Goal: Transaction & Acquisition: Purchase product/service

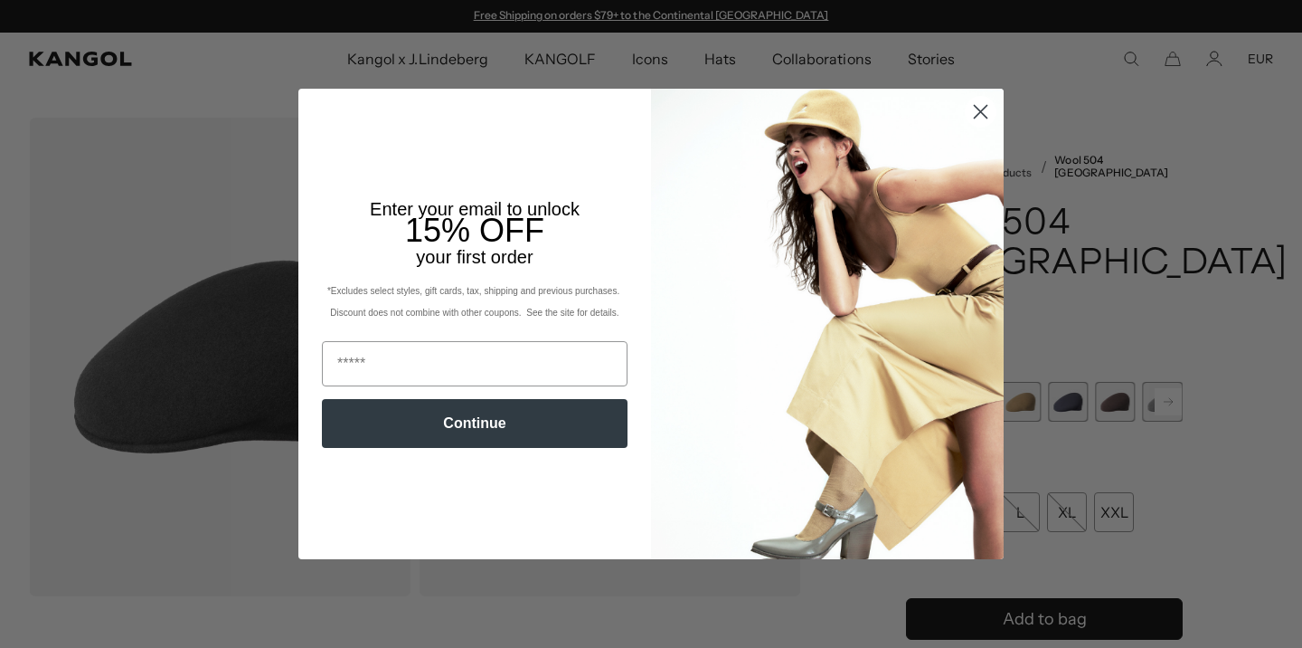
click at [984, 109] on icon "Close dialog" at bounding box center [981, 111] width 13 height 13
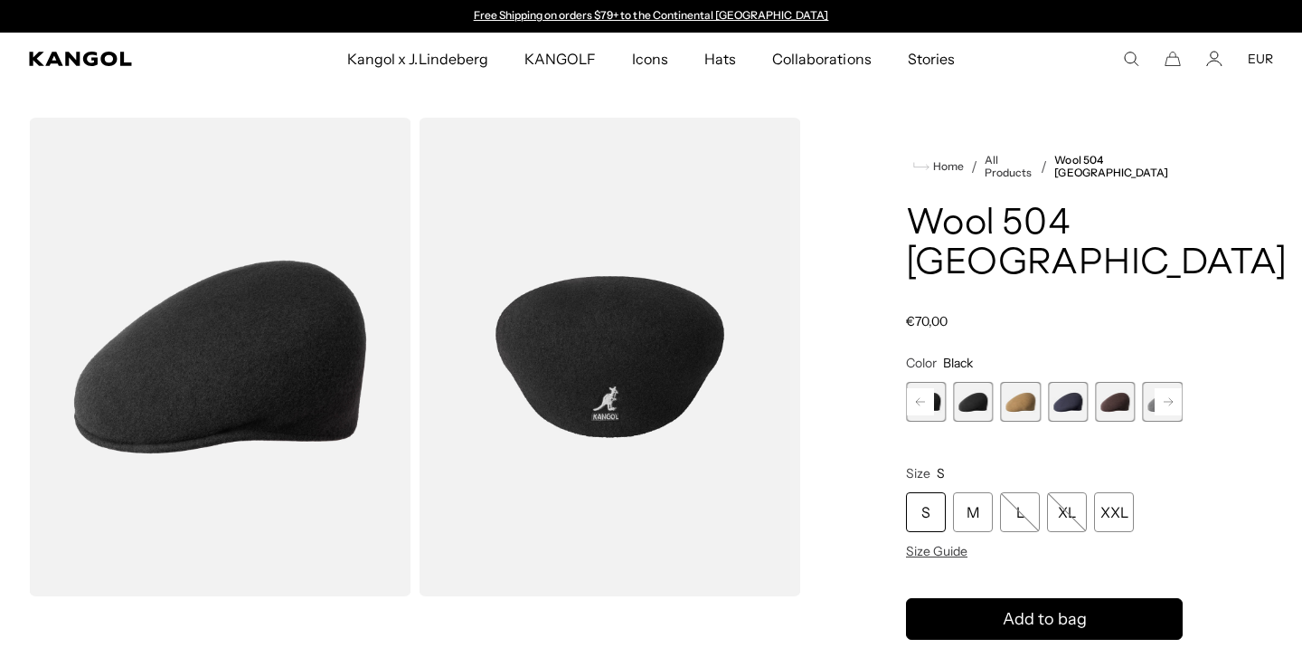
click at [983, 382] on span "4 of 12" at bounding box center [973, 402] width 40 height 40
click at [1020, 382] on span "5 of 12" at bounding box center [1021, 402] width 40 height 40
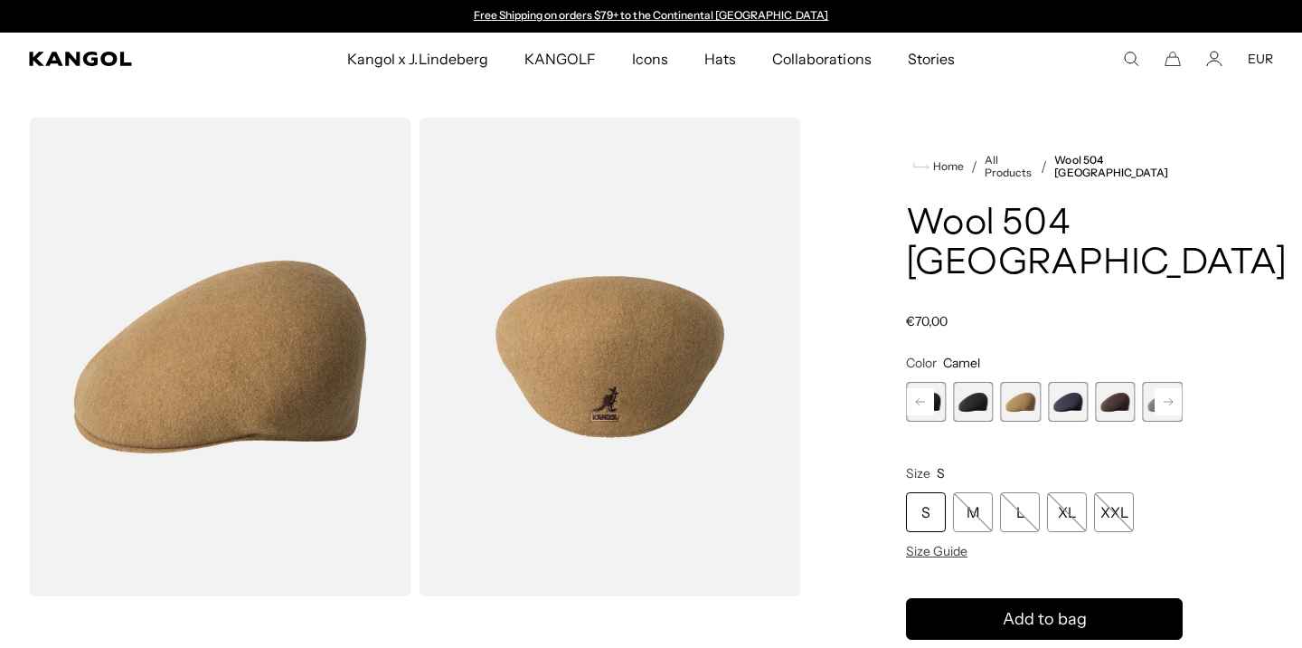
click at [1071, 382] on span "6 of 12" at bounding box center [1068, 402] width 40 height 40
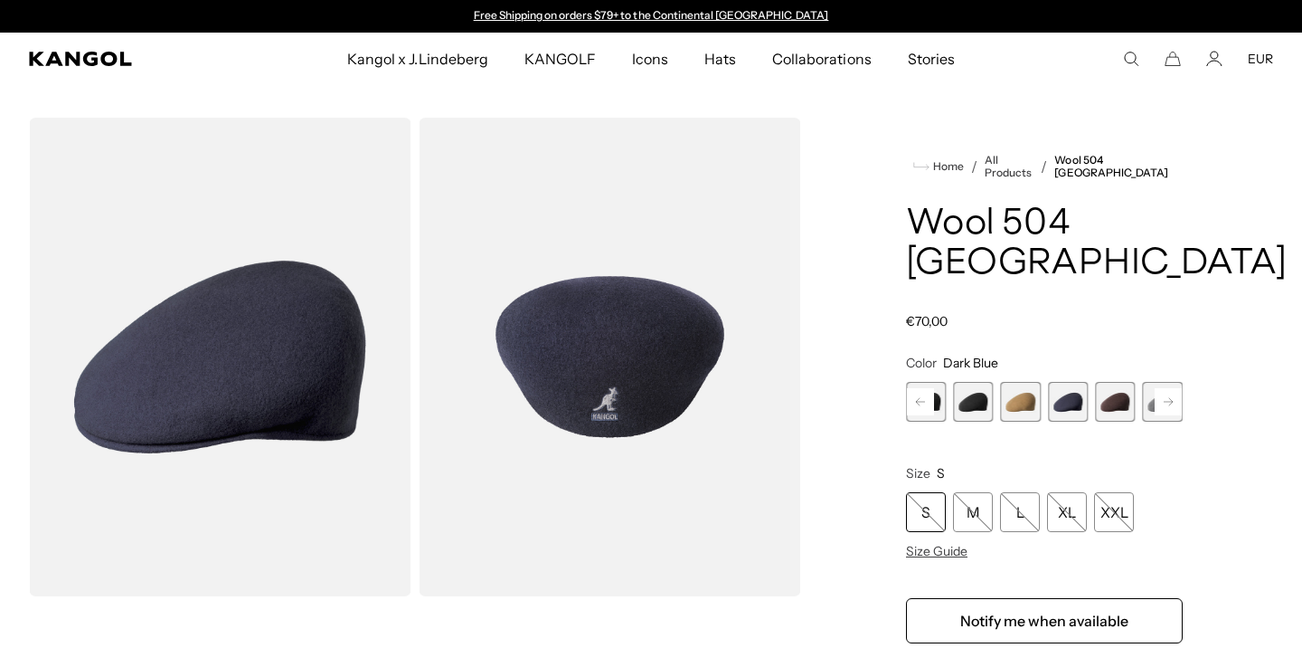
click at [1114, 382] on span "7 of 12" at bounding box center [1115, 402] width 40 height 40
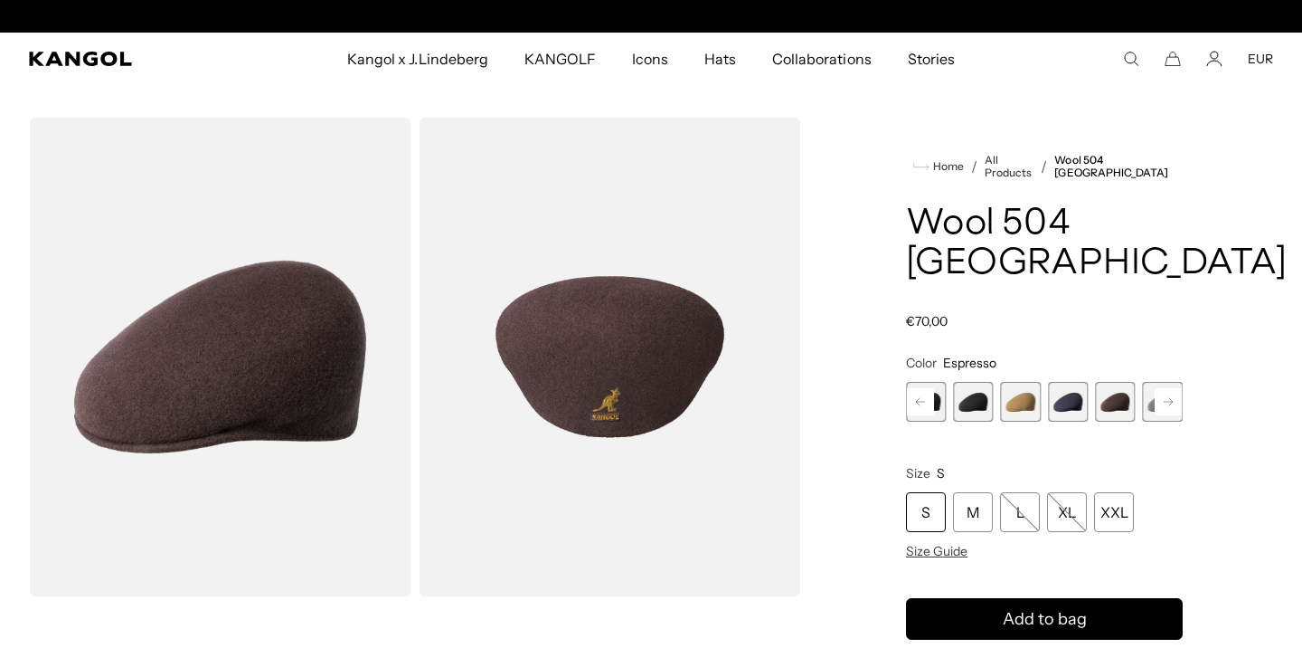
click at [1171, 398] on icon at bounding box center [1168, 401] width 9 height 7
click at [1077, 382] on span "7 of 12" at bounding box center [1068, 402] width 40 height 40
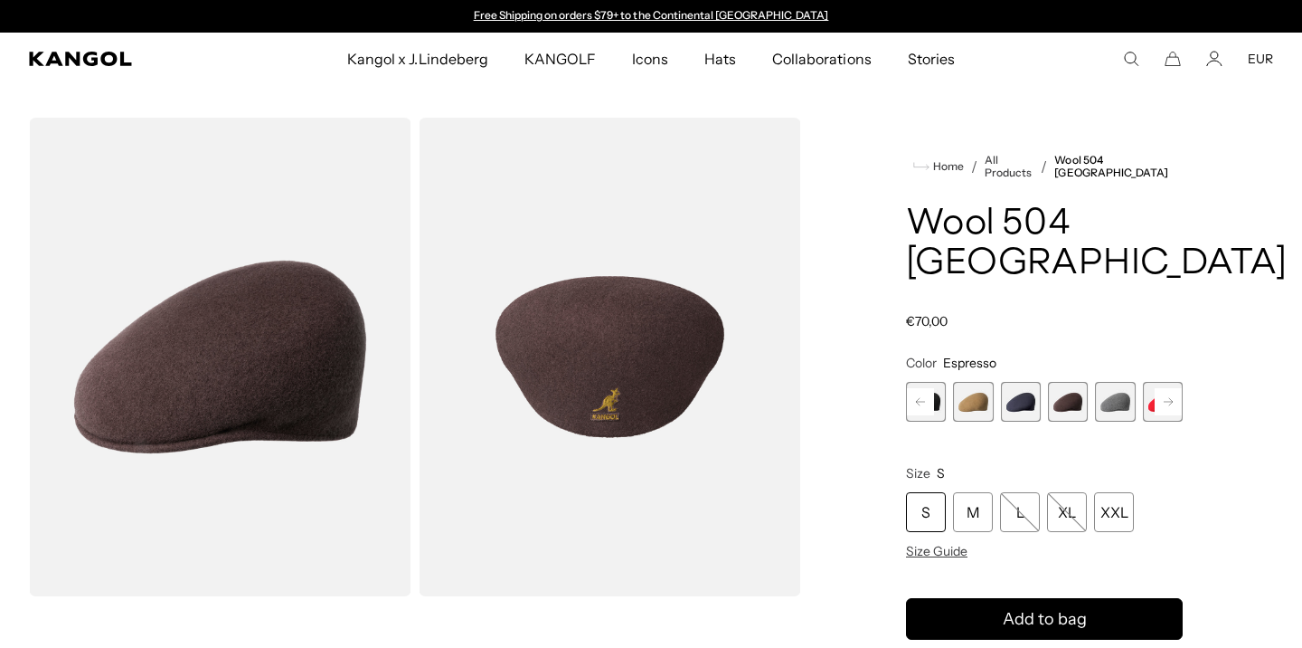
click at [1103, 382] on span "8 of 12" at bounding box center [1115, 402] width 40 height 40
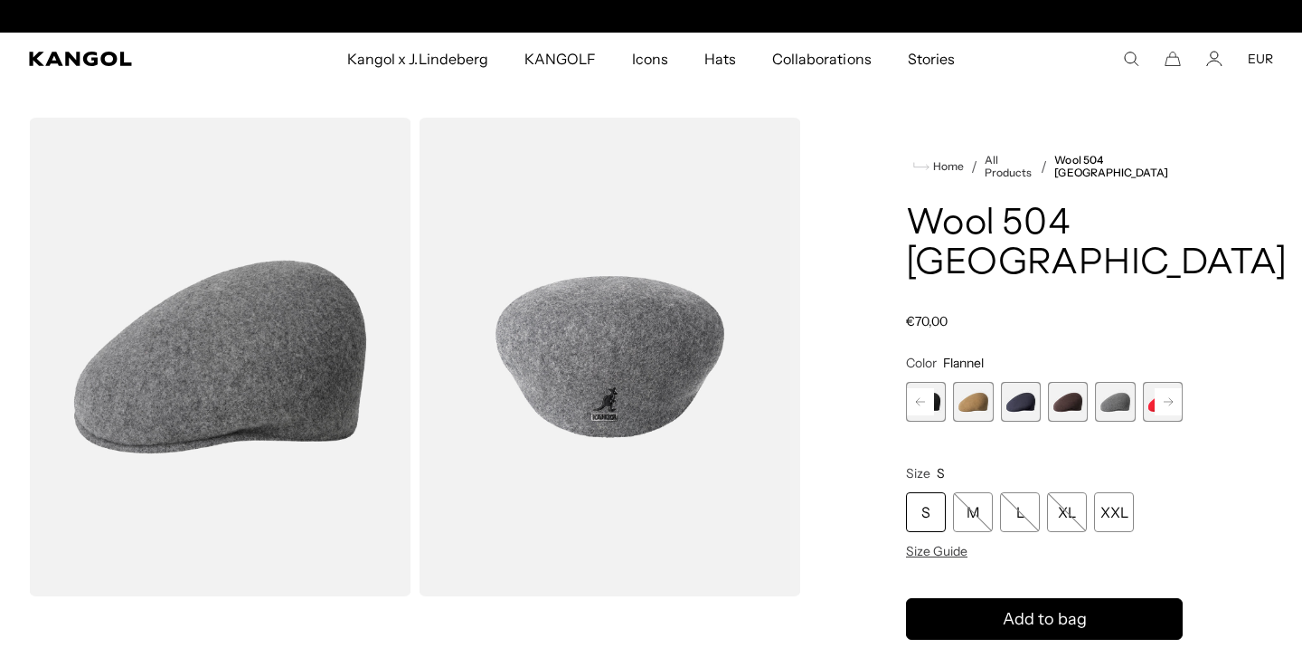
scroll to position [0, 373]
click at [1179, 388] on rect at bounding box center [1168, 401] width 27 height 27
click at [1075, 382] on span "10 of 12" at bounding box center [1068, 402] width 40 height 40
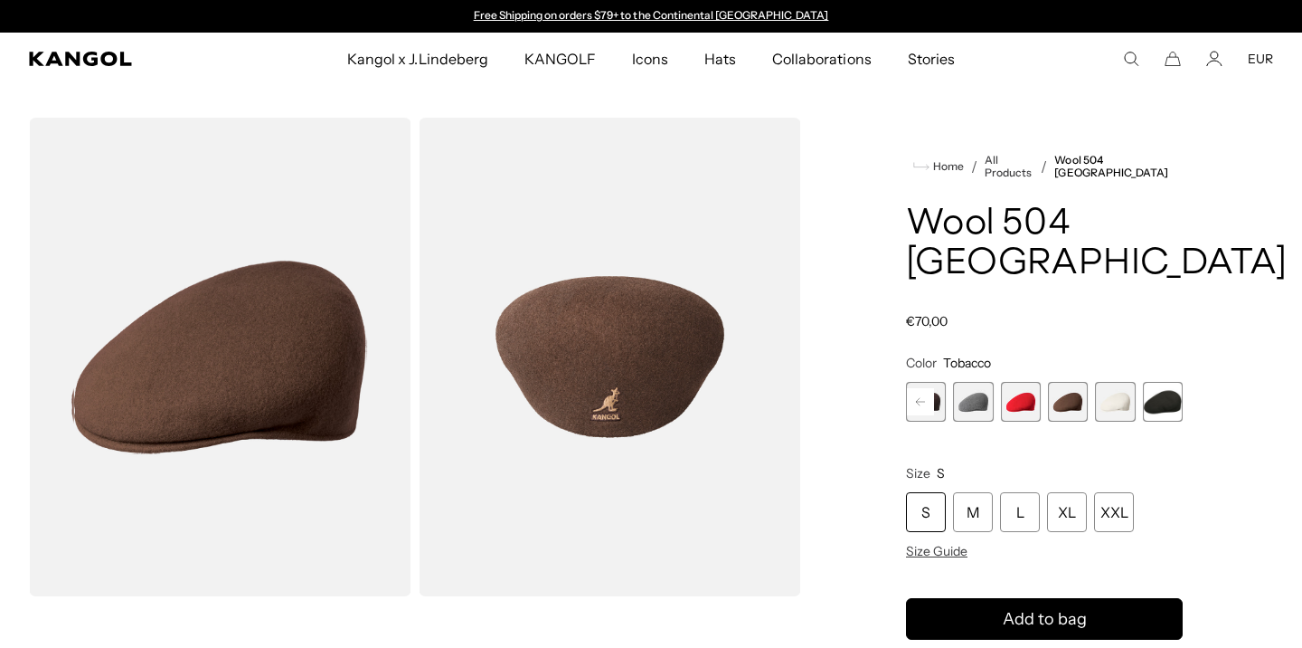
click at [1114, 382] on span "11 of 12" at bounding box center [1115, 402] width 40 height 40
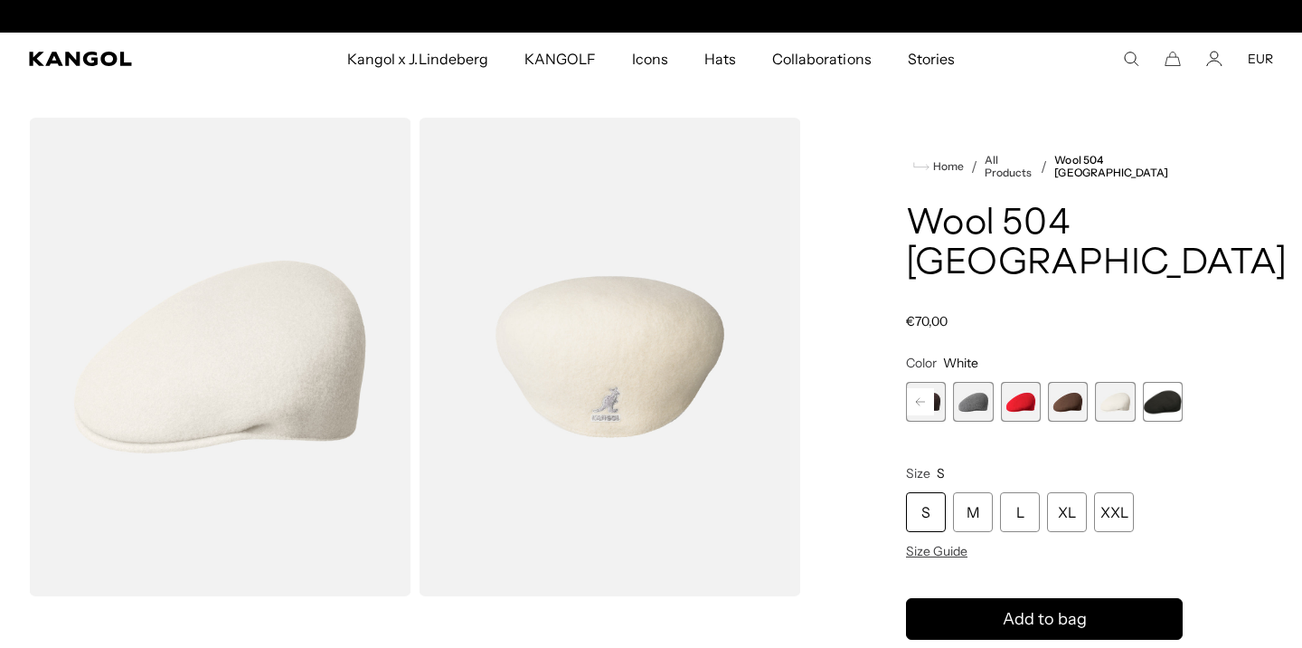
scroll to position [0, 373]
click at [1167, 382] on span "12 of 12" at bounding box center [1163, 402] width 40 height 40
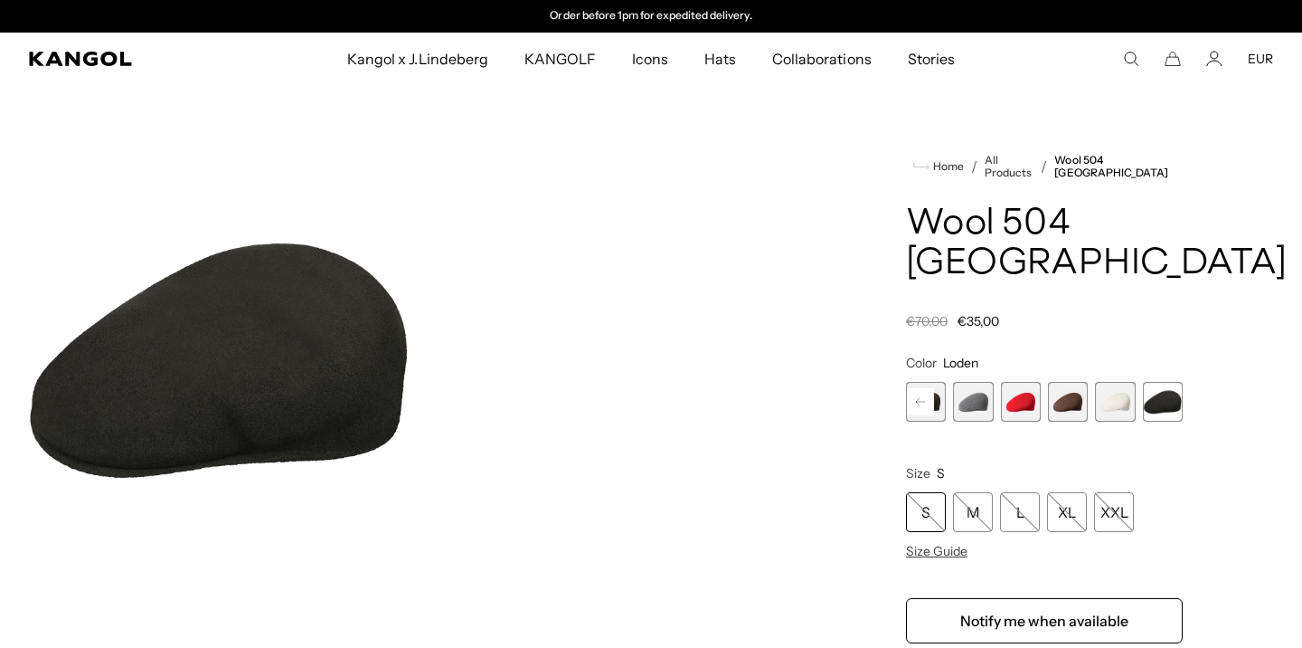
click at [926, 388] on rect at bounding box center [920, 401] width 27 height 27
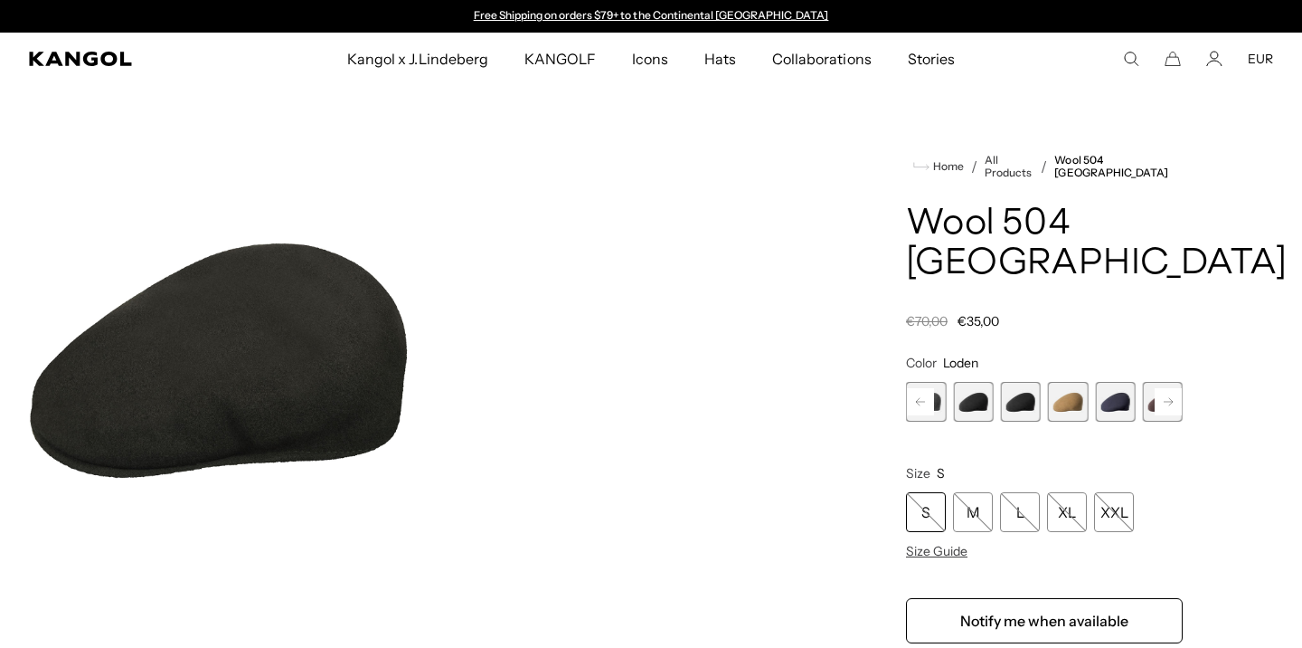
click at [926, 388] on rect at bounding box center [920, 401] width 27 height 27
click at [926, 382] on span "1 of 12" at bounding box center [926, 402] width 40 height 40
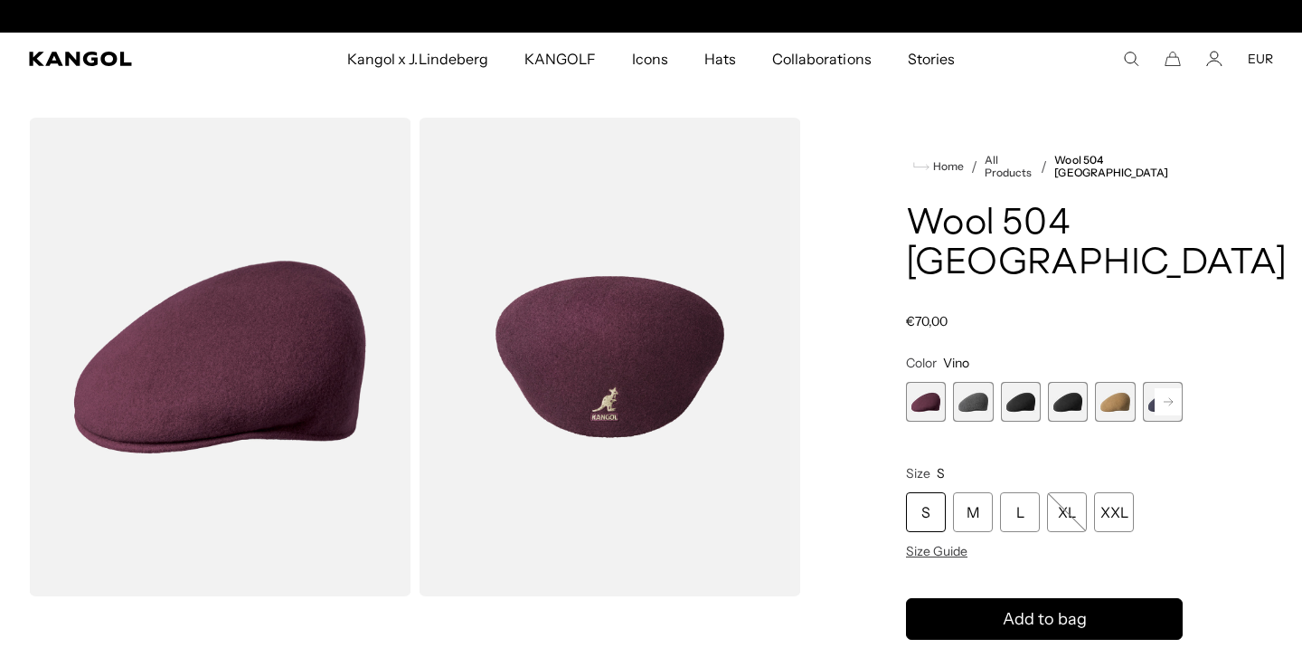
click at [971, 382] on span "2 of 12" at bounding box center [973, 402] width 40 height 40
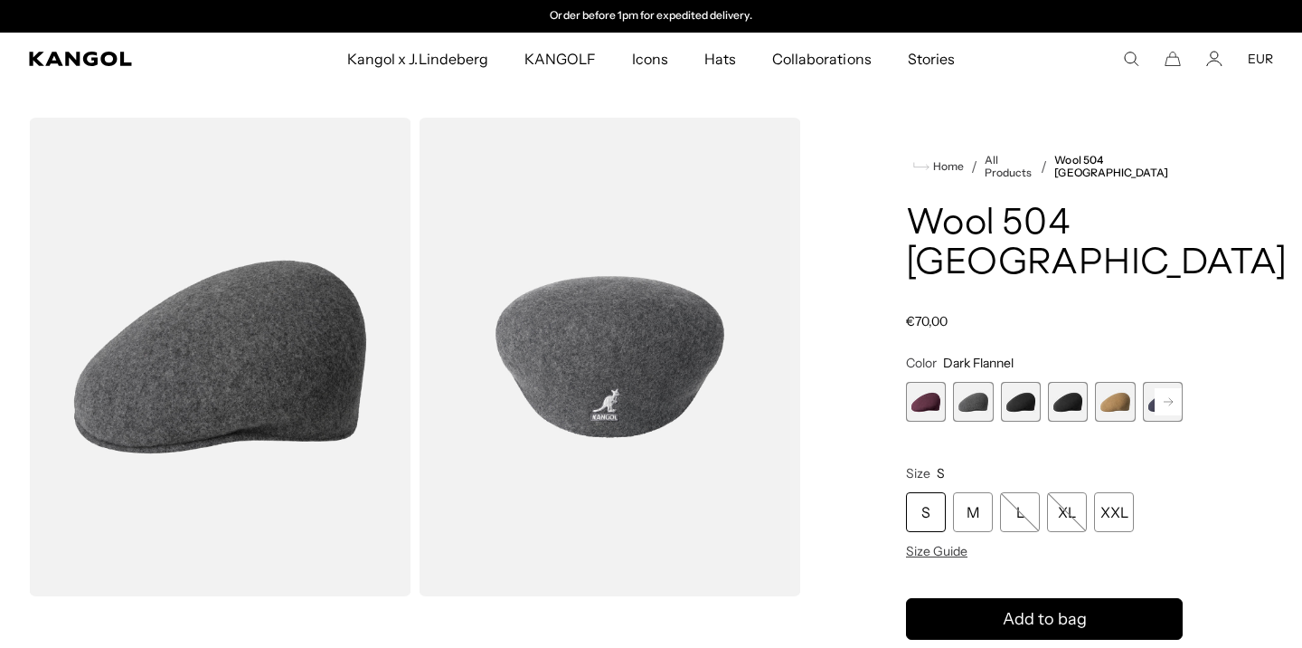
click at [1023, 382] on span "3 of 12" at bounding box center [1021, 402] width 40 height 40
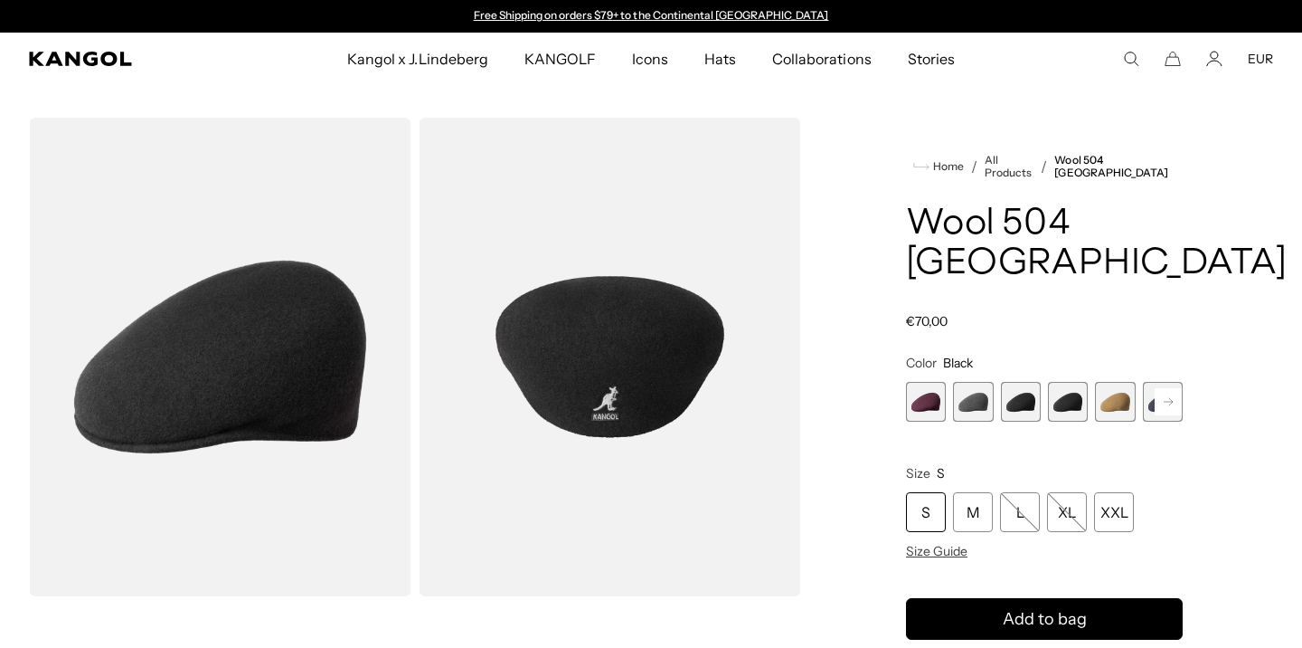
click at [1052, 382] on span "4 of 12" at bounding box center [1068, 402] width 40 height 40
click at [1017, 382] on span "3 of 12" at bounding box center [1021, 402] width 40 height 40
click at [969, 492] on div "M" at bounding box center [973, 512] width 40 height 40
click at [921, 492] on div "S" at bounding box center [926, 512] width 40 height 40
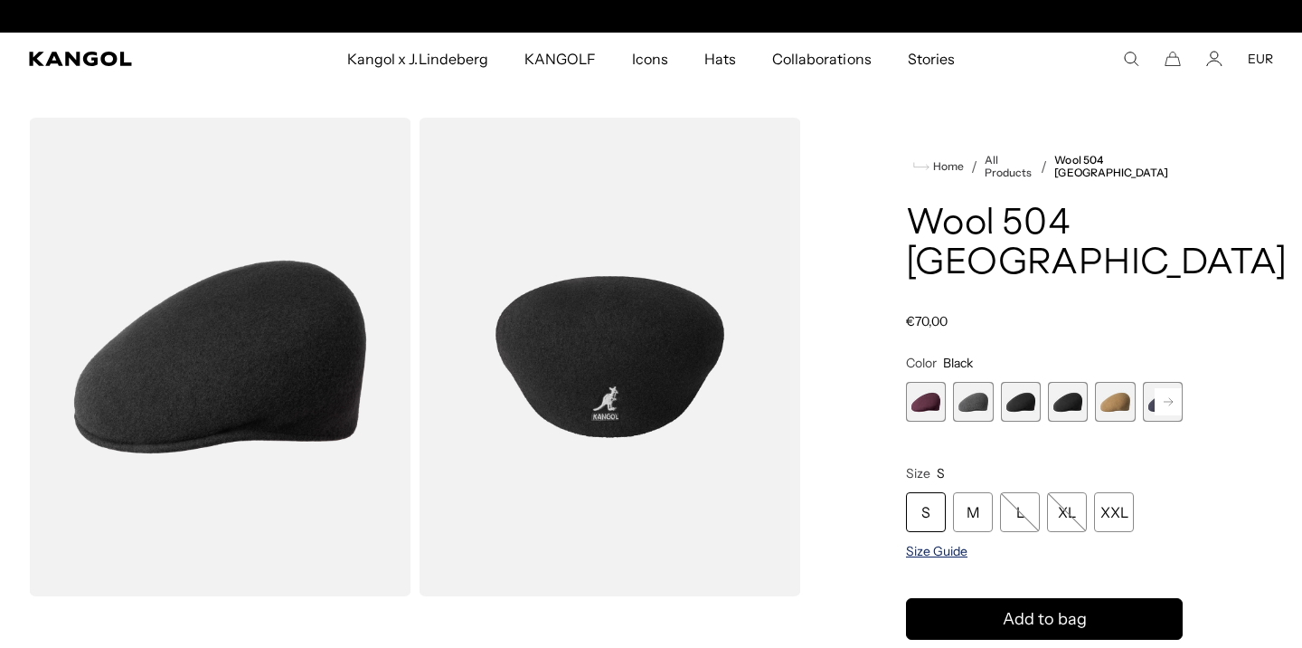
click at [930, 543] on span "Size Guide" at bounding box center [937, 551] width 62 height 16
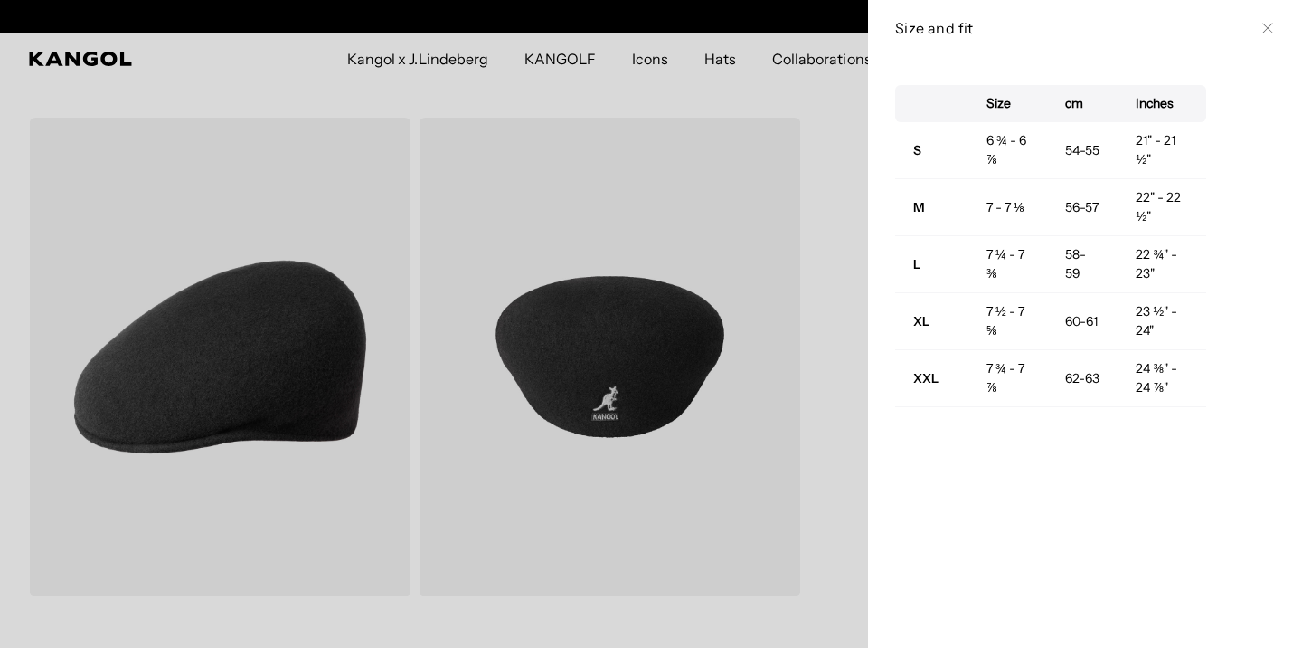
scroll to position [0, 373]
click at [1274, 27] on button "Close" at bounding box center [1268, 28] width 14 height 14
